Goal: Task Accomplishment & Management: Use online tool/utility

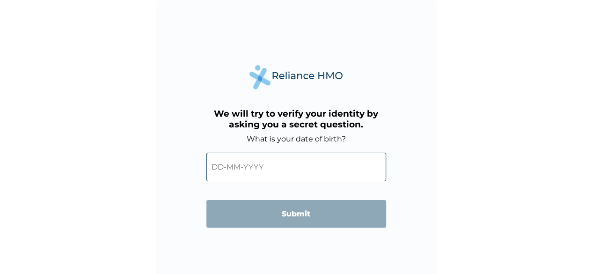
click at [337, 167] on input "text" at bounding box center [296, 167] width 180 height 29
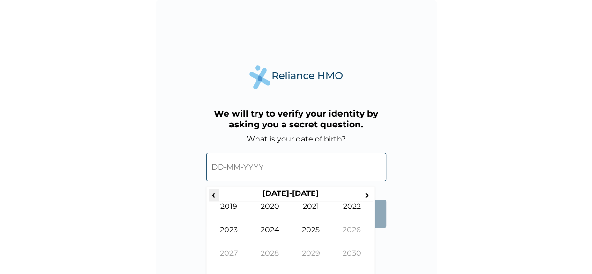
click at [213, 195] on span "‹" at bounding box center [214, 195] width 10 height 12
click at [213, 196] on span "‹" at bounding box center [214, 195] width 10 height 12
click at [358, 233] on td "1996" at bounding box center [351, 236] width 41 height 23
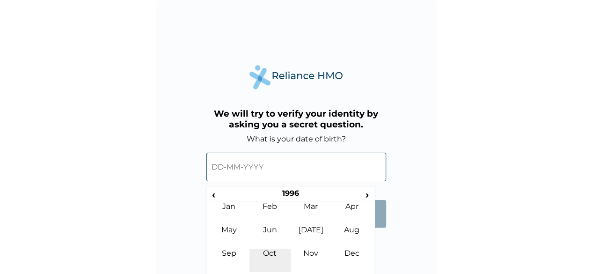
click at [275, 256] on td "Oct" at bounding box center [269, 260] width 41 height 23
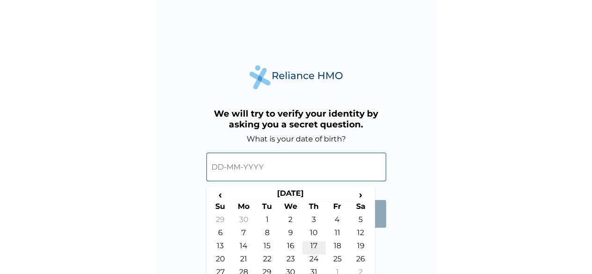
click at [315, 248] on td "17" at bounding box center [313, 247] width 23 height 13
type input "17-10-1996"
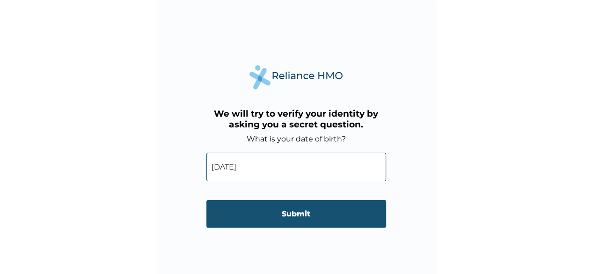
click at [325, 211] on input "Submit" at bounding box center [296, 214] width 180 height 28
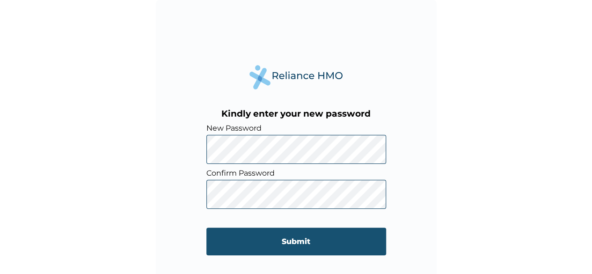
click at [293, 244] on input "Submit" at bounding box center [296, 241] width 180 height 28
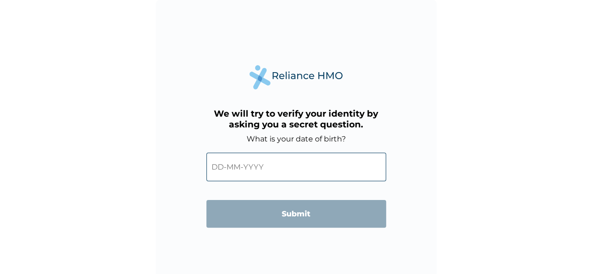
click at [287, 163] on input "text" at bounding box center [296, 167] width 180 height 29
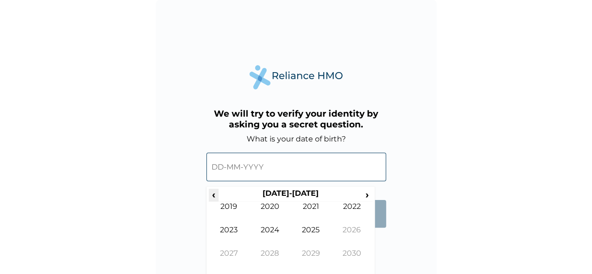
click at [212, 200] on span "‹" at bounding box center [214, 195] width 10 height 12
click at [215, 196] on span "‹" at bounding box center [214, 195] width 10 height 12
click at [357, 232] on td "1996" at bounding box center [351, 236] width 41 height 23
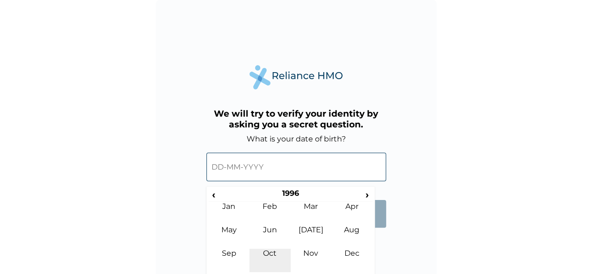
click at [273, 253] on td "Oct" at bounding box center [269, 260] width 41 height 23
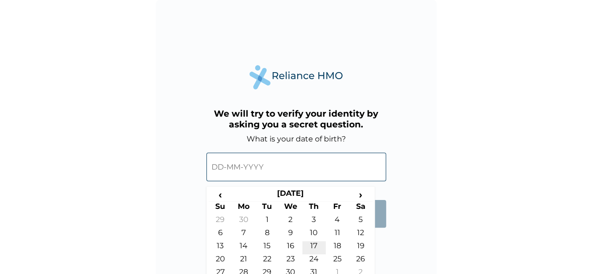
click at [318, 250] on td "17" at bounding box center [313, 247] width 23 height 13
type input "17-10-1996"
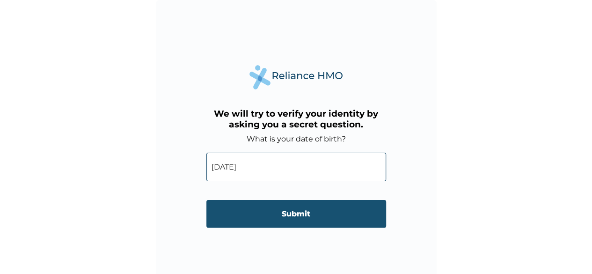
click at [314, 211] on input "Submit" at bounding box center [296, 214] width 180 height 28
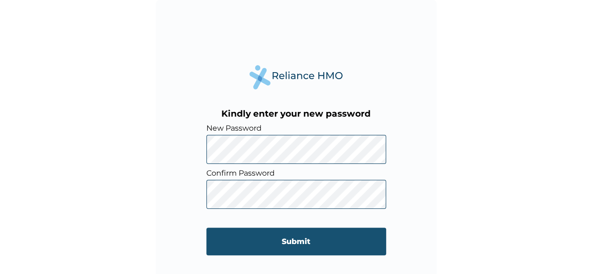
click at [284, 244] on input "Submit" at bounding box center [296, 241] width 180 height 28
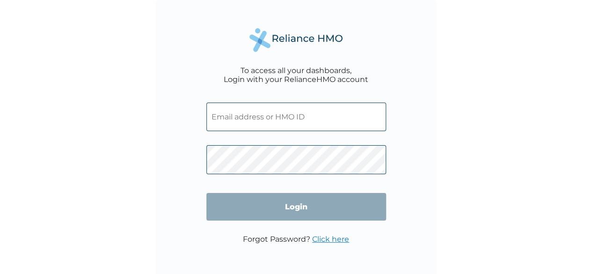
click at [279, 114] on input "text" at bounding box center [296, 116] width 180 height 29
type input "victoria.asuquo@worknigeria.com"
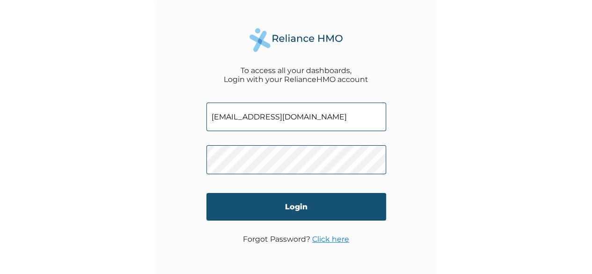
click at [283, 214] on input "Login" at bounding box center [296, 207] width 180 height 28
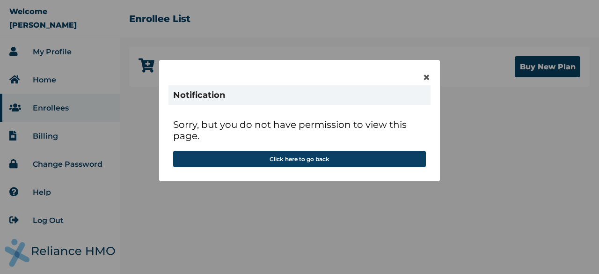
click at [331, 219] on div "× Notification Sorry, but you do not have permission to view this page. Click h…" at bounding box center [299, 137] width 599 height 274
click at [425, 77] on span "×" at bounding box center [427, 77] width 8 height 16
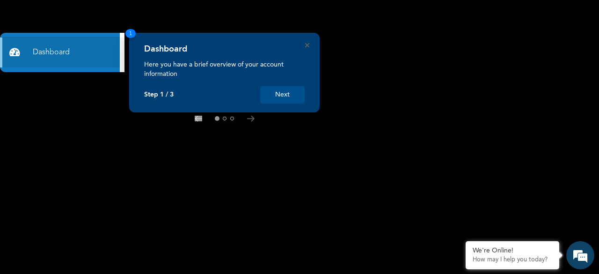
click at [291, 95] on button "Next" at bounding box center [282, 94] width 44 height 17
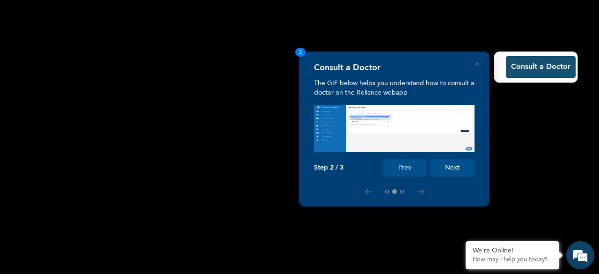
click at [538, 67] on button "Consult a Doctor" at bounding box center [541, 67] width 70 height 22
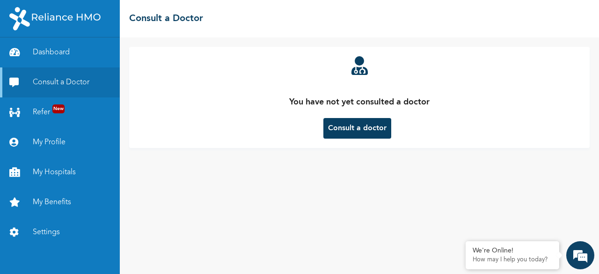
click at [339, 129] on button "Consult a doctor" at bounding box center [357, 128] width 68 height 21
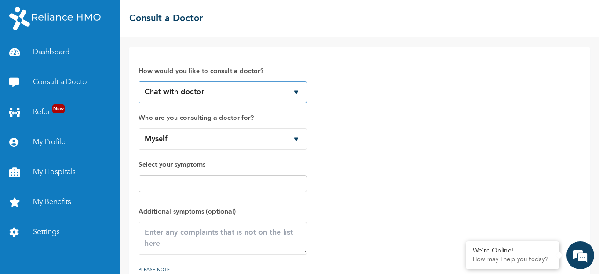
click at [291, 92] on select "Chat with doctor Phone Call" at bounding box center [223, 92] width 168 height 22
click at [139, 81] on select "Chat with doctor Phone Call" at bounding box center [223, 92] width 168 height 22
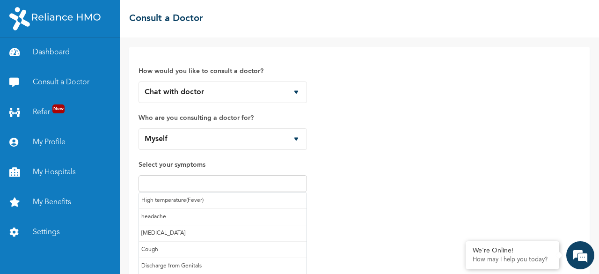
click at [202, 182] on input "text" at bounding box center [222, 183] width 163 height 11
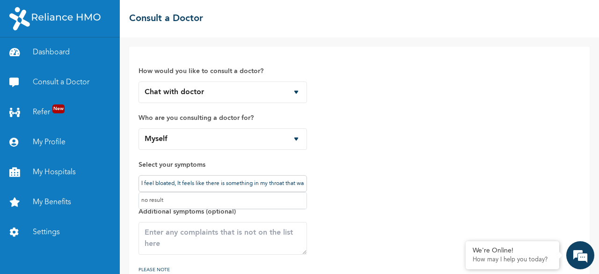
click at [285, 185] on input "I feel bloated, It feels like there is something in my throat that wants to com…" at bounding box center [222, 183] width 163 height 11
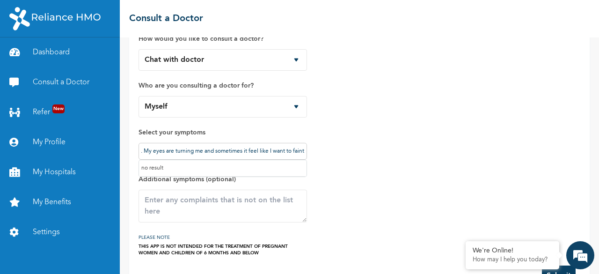
scroll to position [62, 0]
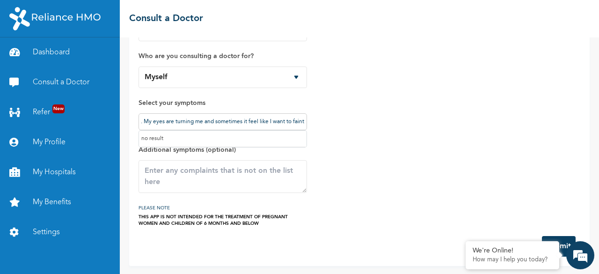
click at [293, 116] on input "I feel bloated, It feels like there is something in my throat that wants to com…" at bounding box center [222, 121] width 163 height 11
type input "I"
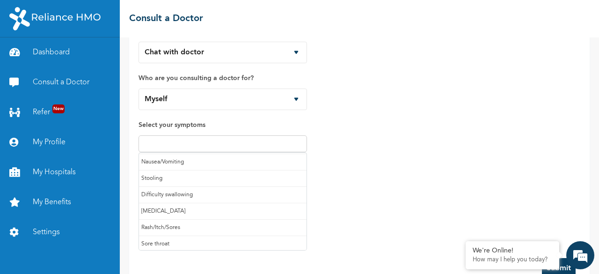
scroll to position [62, 0]
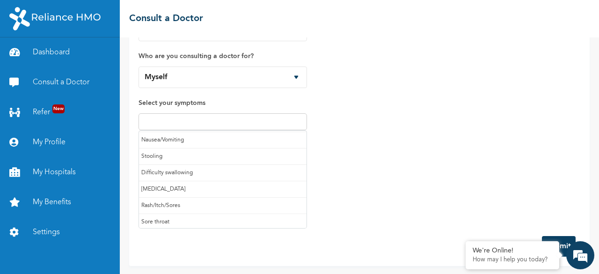
click at [370, 153] on div "How would you like to consult a doctor? Chat with doctor Phone Call Who are you…" at bounding box center [360, 110] width 442 height 232
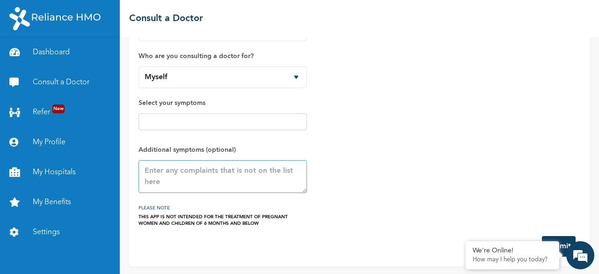
click at [261, 170] on textarea at bounding box center [223, 176] width 168 height 33
type textarea "M"
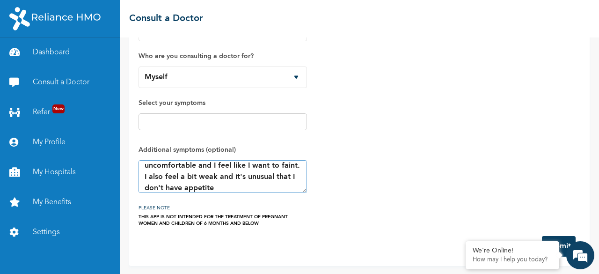
type textarea "I feel bloated and my throat feels like there is something there. Also, I feel …"
click at [544, 177] on div "How would you like to consult a doctor? Chat with doctor Phone Call Who are you…" at bounding box center [360, 110] width 442 height 232
click at [466, 240] on em at bounding box center [465, 241] width 9 height 9
click at [553, 246] on button "Submit" at bounding box center [559, 246] width 34 height 21
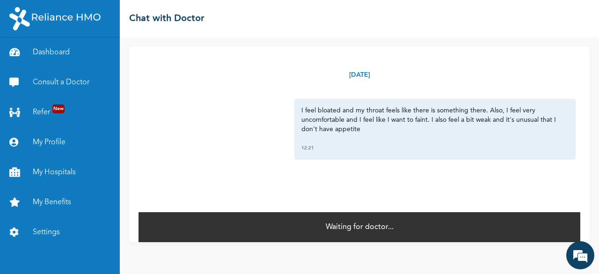
click at [464, 113] on p "I feel bloated and my throat feels like there is something there. Also, I feel …" at bounding box center [434, 120] width 267 height 28
click at [326, 229] on p "Waiting for doctor..." at bounding box center [360, 226] width 68 height 11
click at [582, 251] on em at bounding box center [580, 254] width 25 height 25
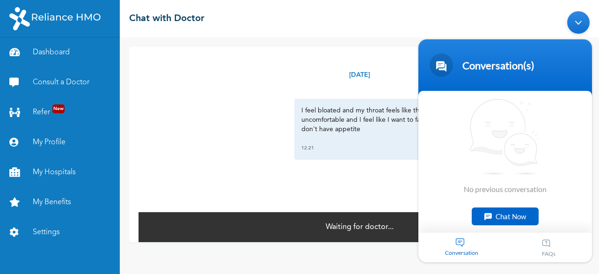
click at [487, 220] on div "Chat Now" at bounding box center [505, 216] width 67 height 18
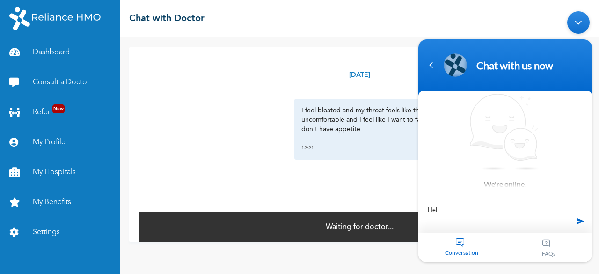
type textarea "Hello"
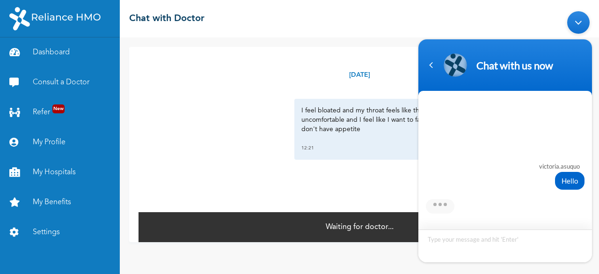
click at [482, 246] on textarea "Type your message and hit 'Enter'" at bounding box center [505, 245] width 174 height 33
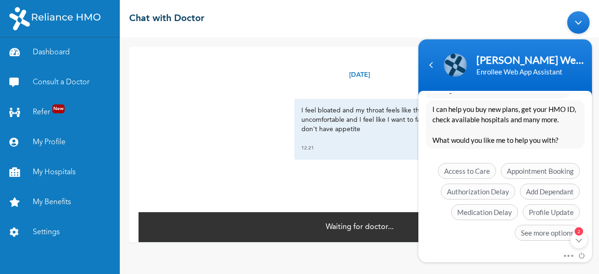
scroll to position [259, 0]
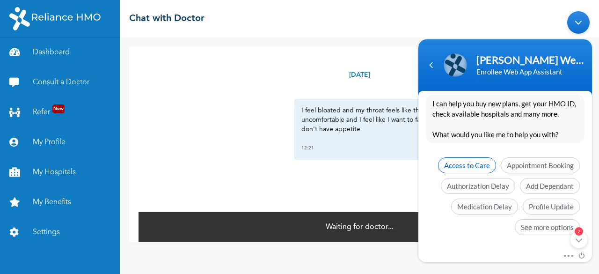
click at [474, 164] on span "Access to Care" at bounding box center [467, 165] width 58 height 16
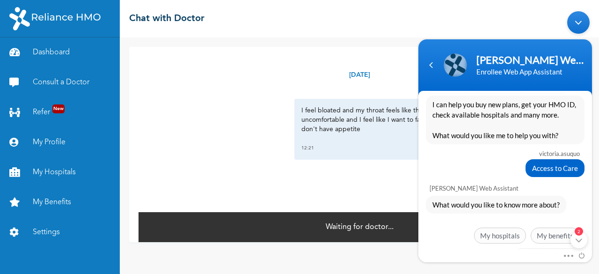
scroll to position [287, 0]
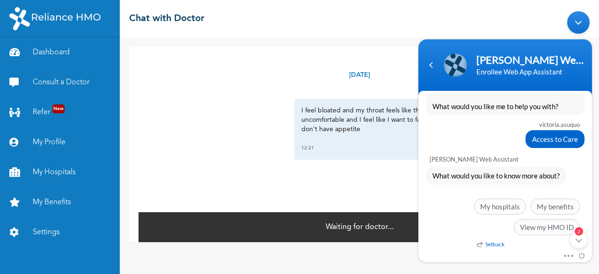
click at [493, 250] on div "Mute Send email 2" at bounding box center [505, 256] width 174 height 12
click at [490, 241] on em "Setback" at bounding box center [491, 244] width 28 height 7
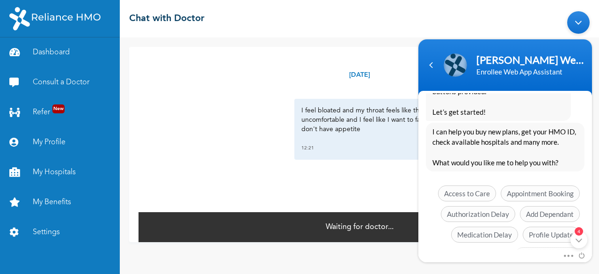
scroll to position [634, 0]
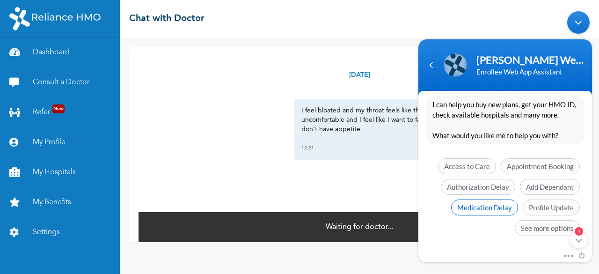
click at [494, 202] on span "Medication Delay" at bounding box center [484, 207] width 67 height 16
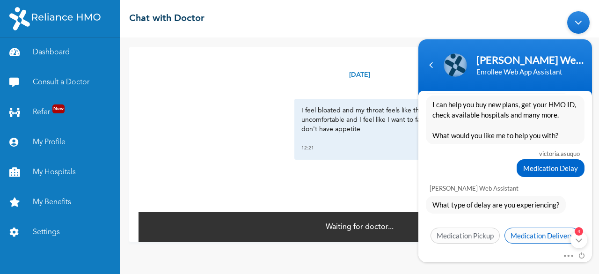
scroll to position [641, 0]
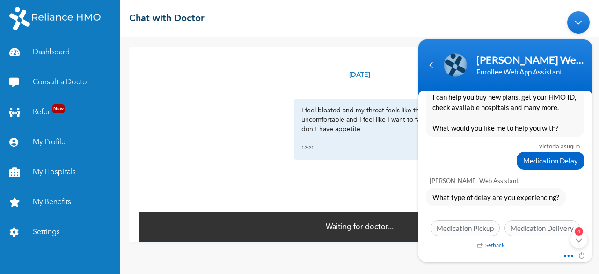
click at [565, 256] on span at bounding box center [566, 254] width 7 height 8
click at [470, 250] on div "Mute Send email 4" at bounding box center [505, 256] width 174 height 12
click at [488, 242] on em "Setback" at bounding box center [491, 244] width 28 height 7
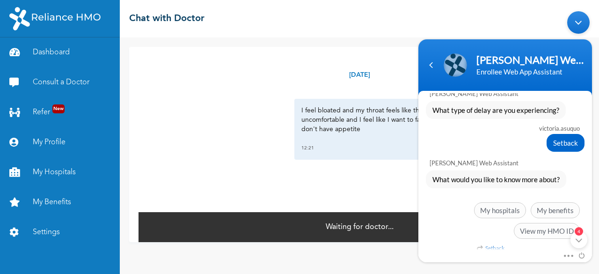
scroll to position [730, 0]
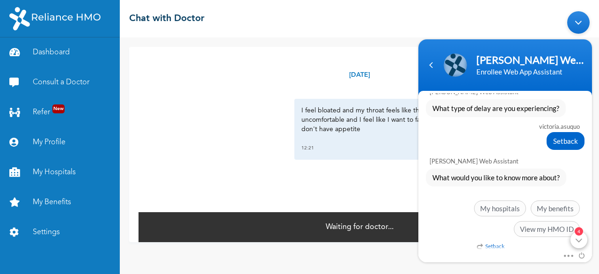
click at [577, 241] on div "4" at bounding box center [579, 239] width 17 height 17
click at [494, 242] on em "Setback" at bounding box center [491, 245] width 28 height 7
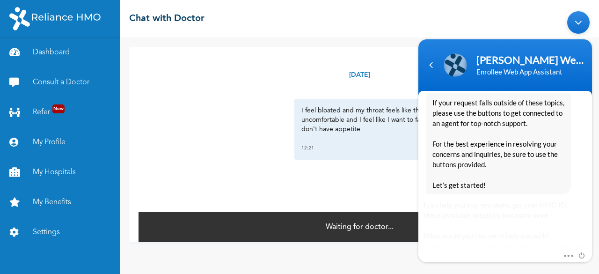
scroll to position [1076, 0]
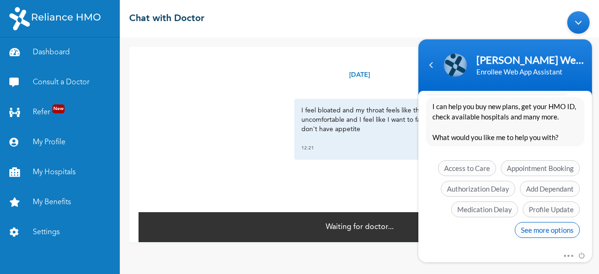
click at [537, 226] on span "See more options" at bounding box center [547, 230] width 65 height 16
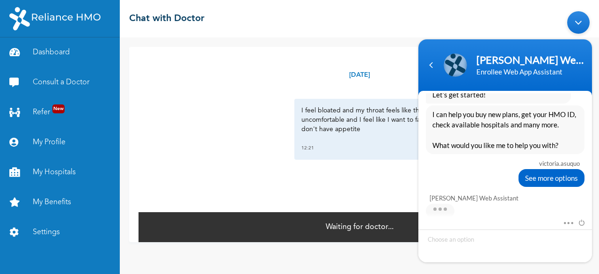
scroll to position [1145, 0]
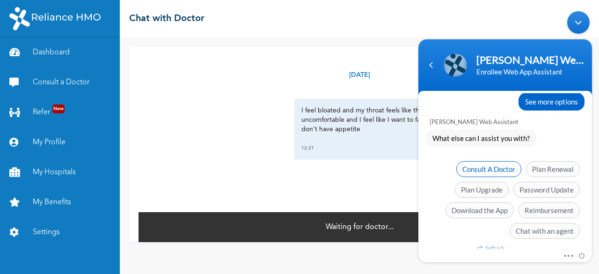
click at [499, 165] on span "Consult A Doctor" at bounding box center [488, 169] width 65 height 16
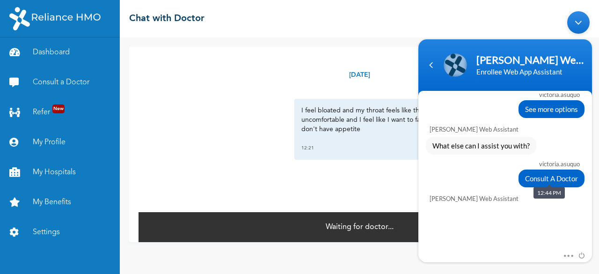
scroll to position [1224, 0]
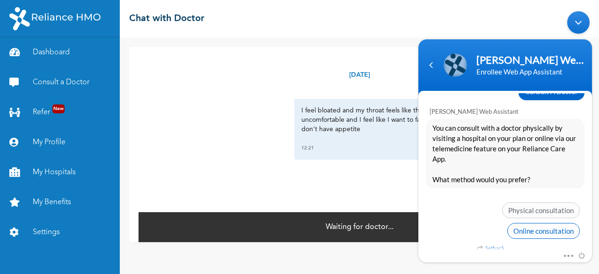
click at [538, 227] on span "Online consultation" at bounding box center [543, 231] width 73 height 16
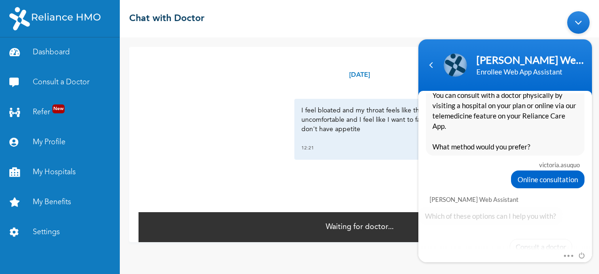
scroll to position [1293, 0]
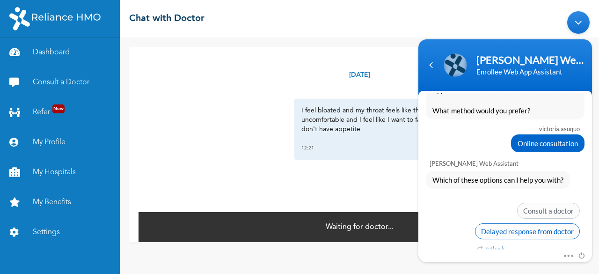
click at [528, 223] on span "Delayed response from doctor" at bounding box center [527, 231] width 105 height 16
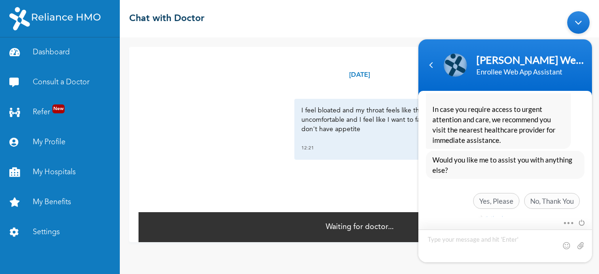
scroll to position [1507, 0]
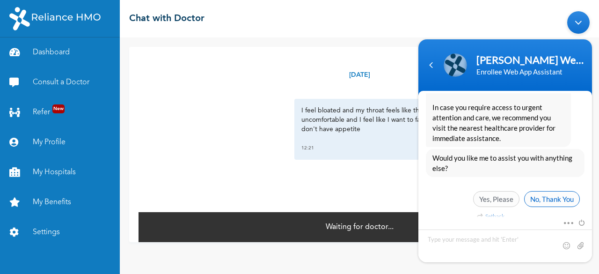
click at [555, 192] on span "No, Thank You" at bounding box center [552, 199] width 56 height 16
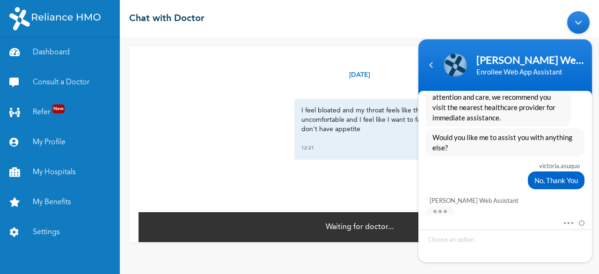
scroll to position [1607, 0]
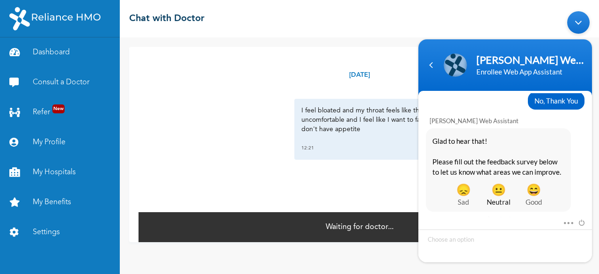
click at [496, 184] on span "😐" at bounding box center [498, 189] width 35 height 10
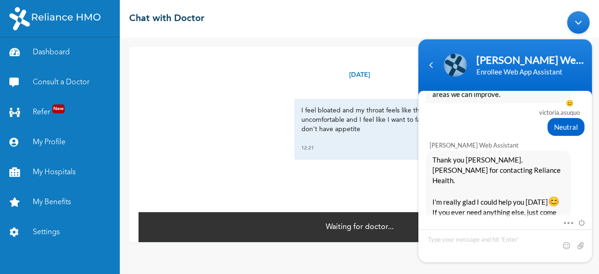
scroll to position [1842, 0]
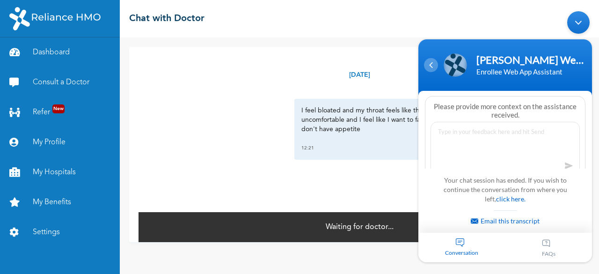
click at [428, 69] on div "Navigation go back" at bounding box center [431, 65] width 14 height 14
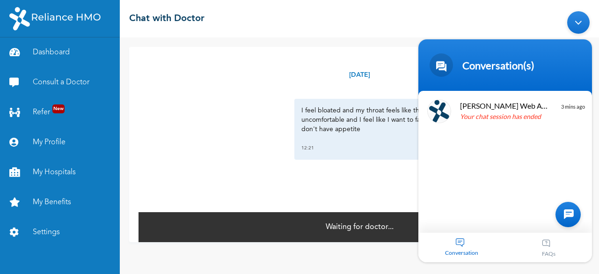
click at [578, 25] on div "Minimize live chat window" at bounding box center [578, 22] width 22 height 22
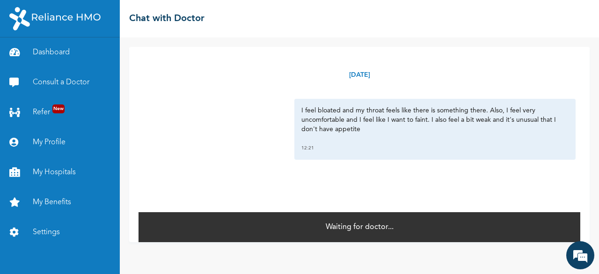
click at [273, 146] on div "I feel bloated and my throat feels like there is something there. Also, I feel …" at bounding box center [359, 129] width 432 height 61
